Goal: Information Seeking & Learning: Learn about a topic

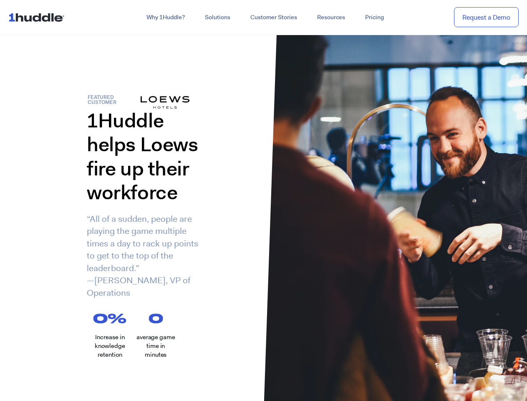
click at [263, 200] on div "1Huddle helps Loews fire up their workforce “All of a sudden, people are playin…" at bounding box center [132, 209] width 264 height 203
click at [165, 18] on link "Why 1Huddle?" at bounding box center [165, 17] width 58 height 15
click at [217, 18] on link "Solutions" at bounding box center [217, 17] width 45 height 15
click at [330, 18] on link "Resources" at bounding box center [331, 17] width 48 height 15
